Goal: Find specific page/section: Find specific page/section

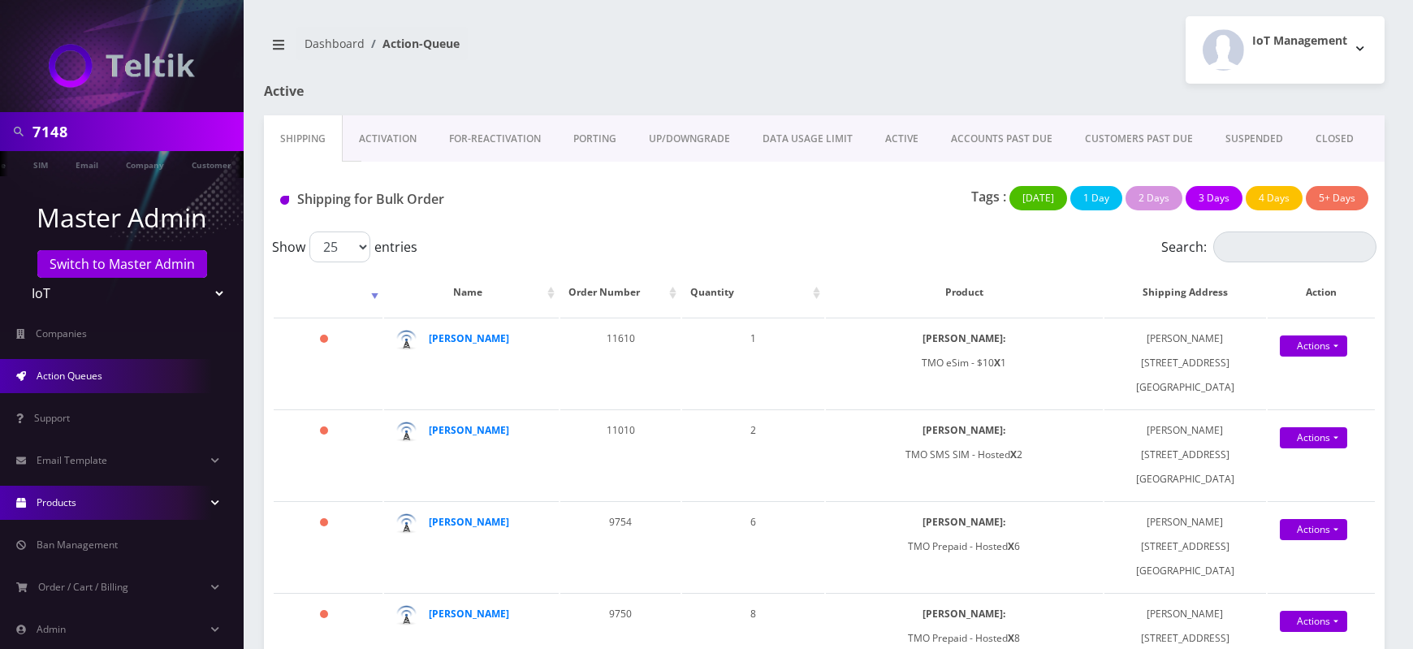
scroll to position [72, 0]
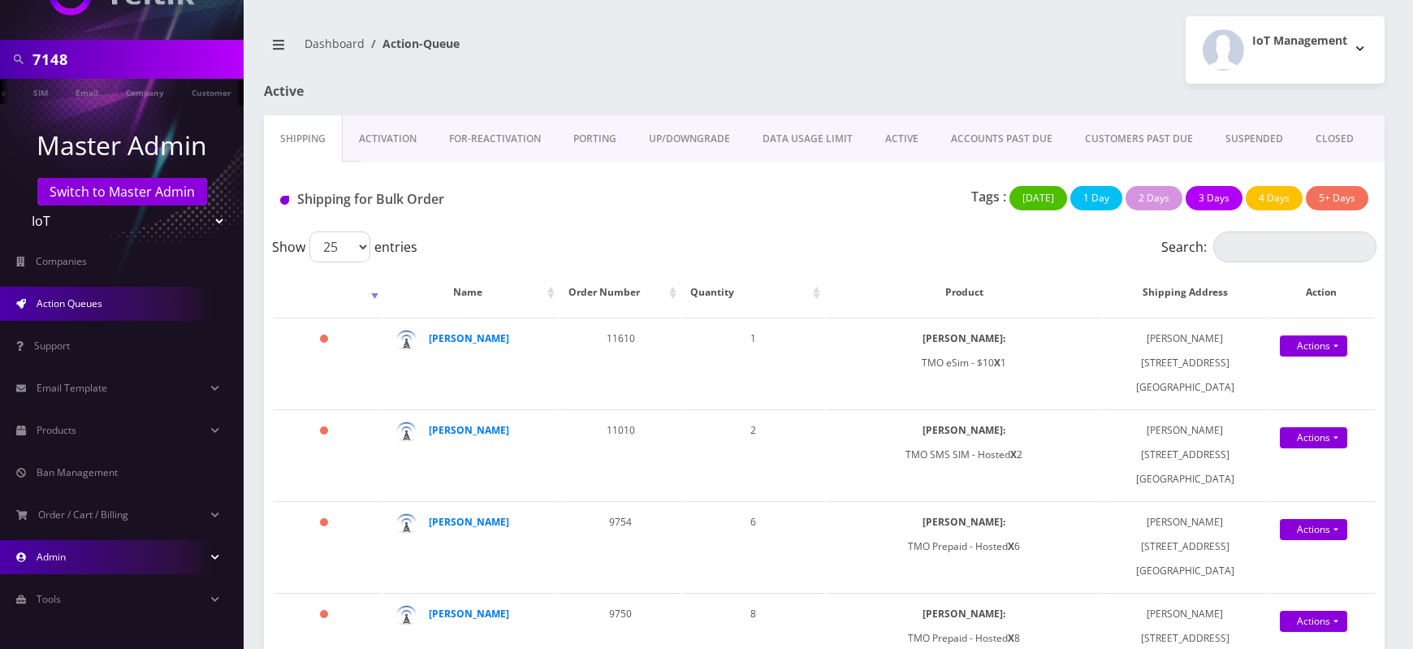
click at [107, 558] on link "Admin" at bounding box center [122, 557] width 244 height 34
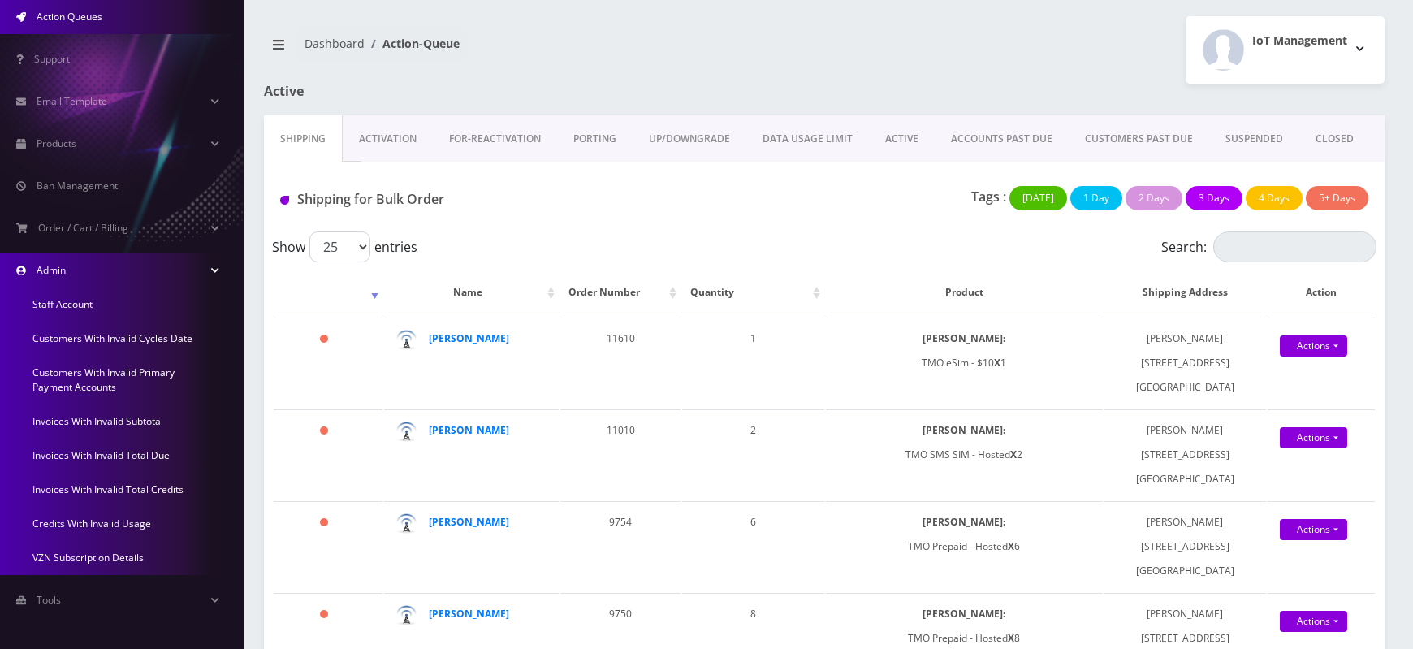
scroll to position [360, 0]
click at [110, 417] on link "Invoices With Invalid Subtotal" at bounding box center [122, 421] width 244 height 34
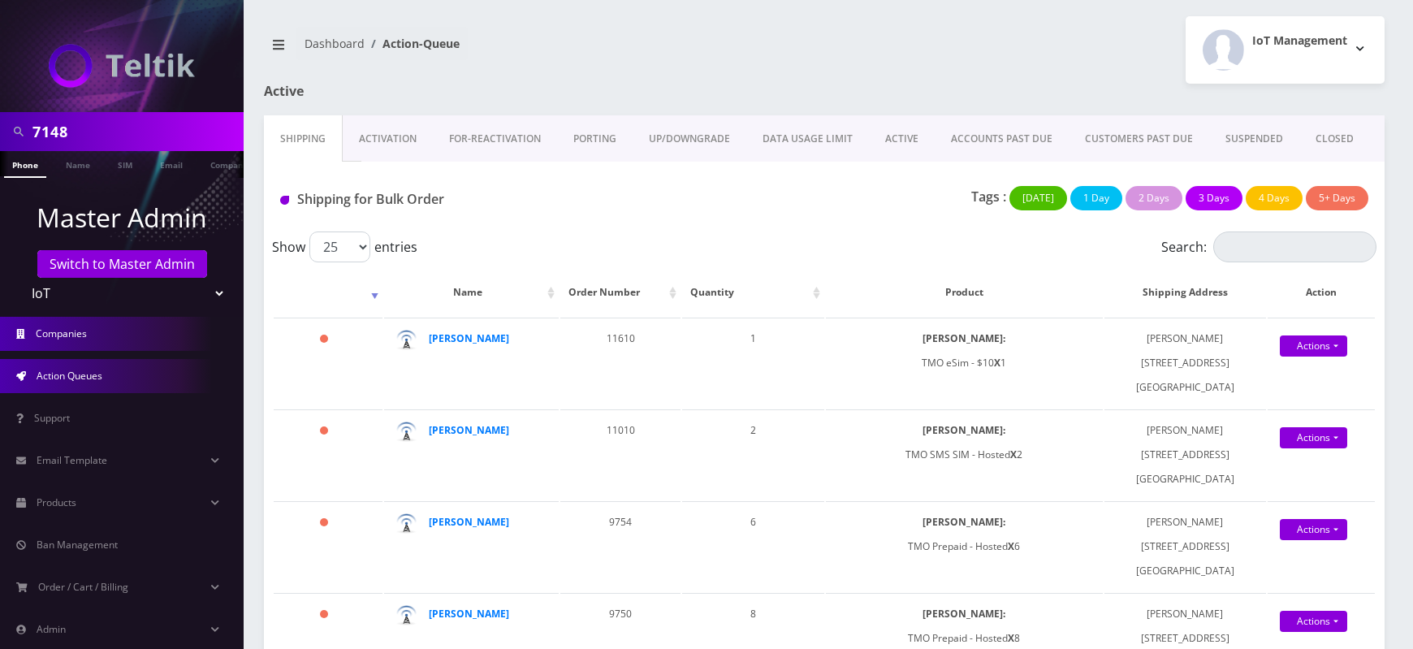
scroll to position [72, 0]
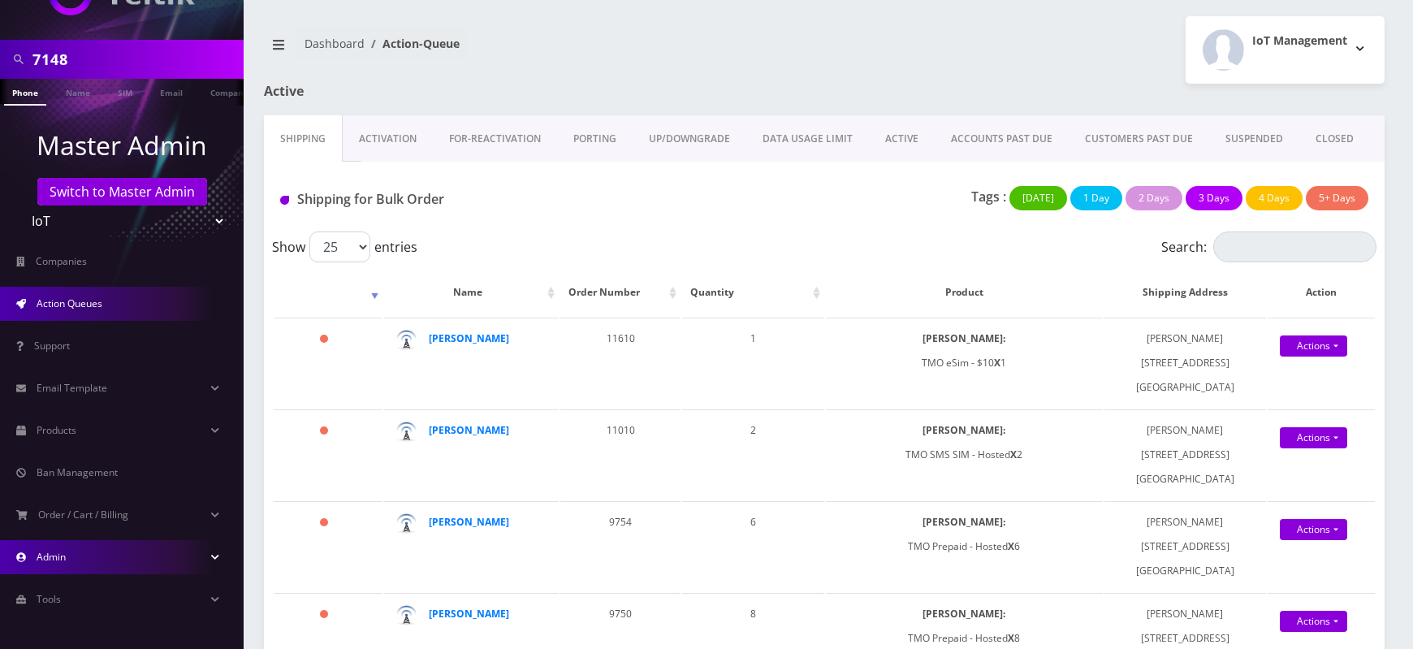
click at [141, 559] on link "Admin" at bounding box center [122, 557] width 244 height 34
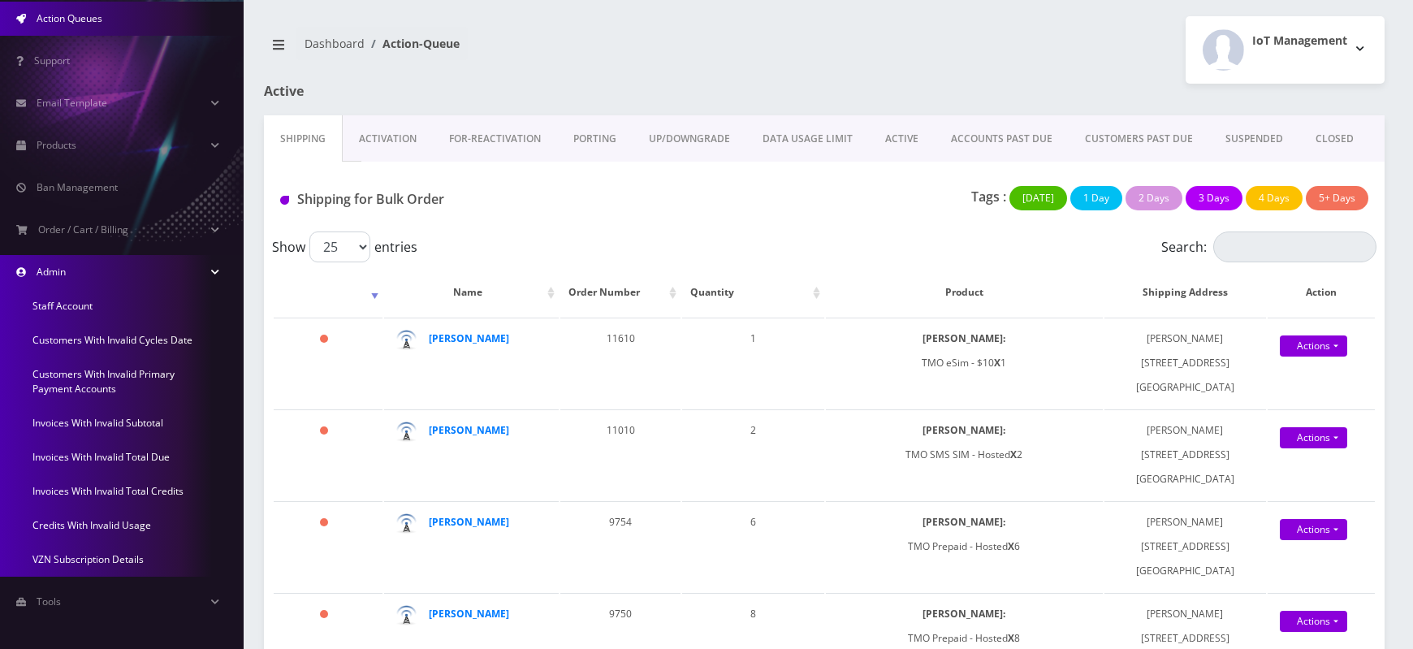
scroll to position [360, 0]
click at [123, 454] on link "Invoices With Invalid Total Due" at bounding box center [122, 455] width 244 height 34
